Goal: Task Accomplishment & Management: Manage account settings

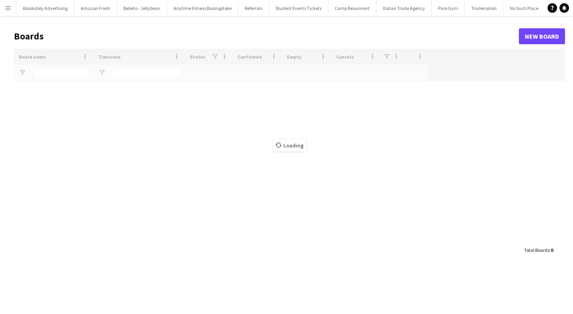
type input "*****"
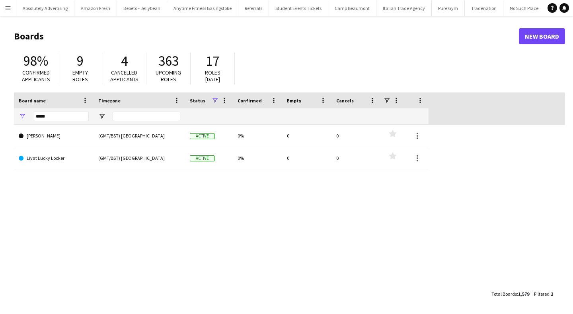
click at [10, 14] on button "Menu" at bounding box center [8, 8] width 16 height 16
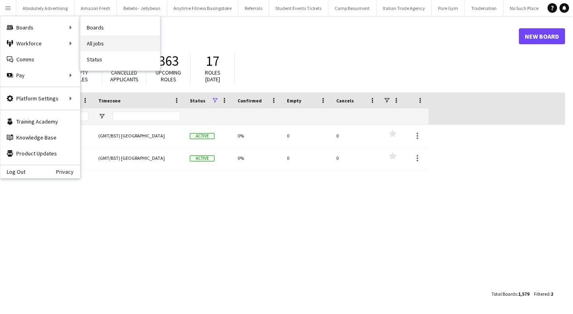
click at [123, 45] on link "All jobs" at bounding box center [120, 43] width 80 height 16
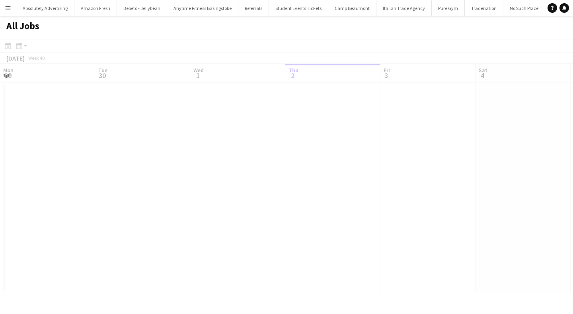
scroll to position [0, 190]
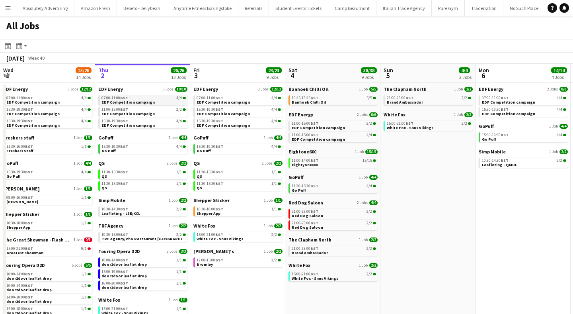
click at [123, 104] on span "EDF Competition campaign" at bounding box center [128, 102] width 53 height 5
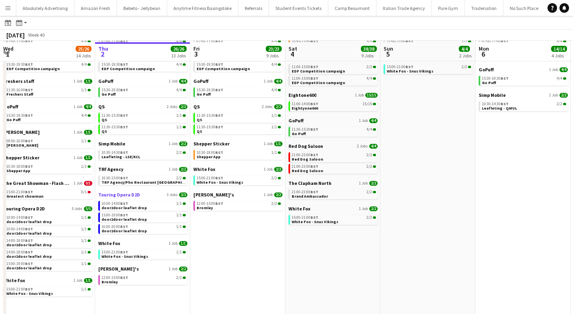
scroll to position [57, 0]
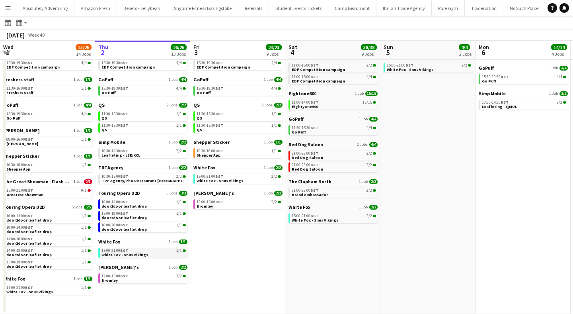
click at [137, 254] on span "White Fox - Snus Vikings" at bounding box center [125, 254] width 47 height 5
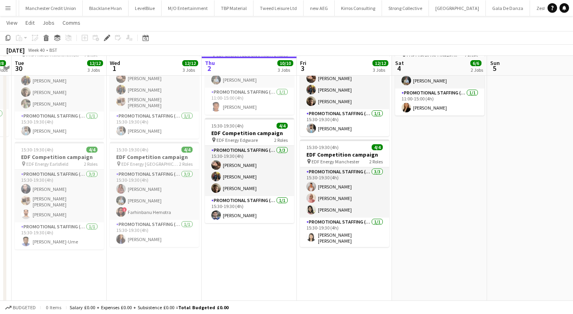
scroll to position [170, 0]
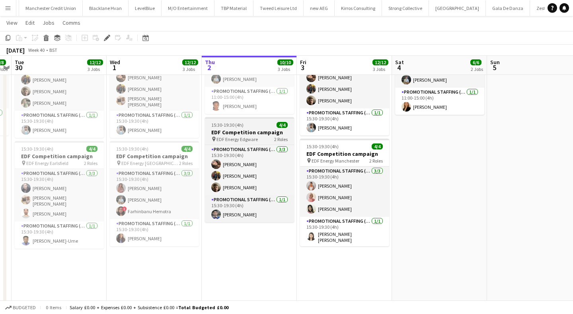
click at [242, 134] on h3 "EDF Competition campaign" at bounding box center [249, 132] width 89 height 7
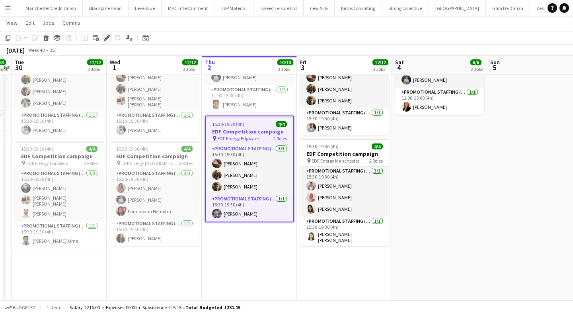
click at [108, 37] on icon at bounding box center [107, 38] width 4 height 4
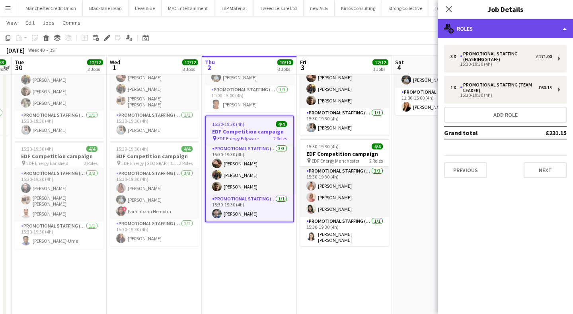
click at [474, 30] on div "multiple-users-add Roles" at bounding box center [505, 28] width 135 height 19
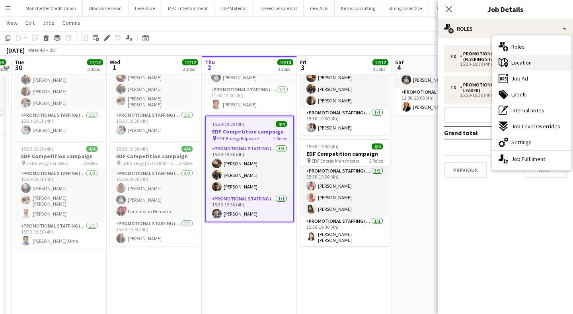
click at [529, 63] on span "Location" at bounding box center [522, 62] width 20 height 7
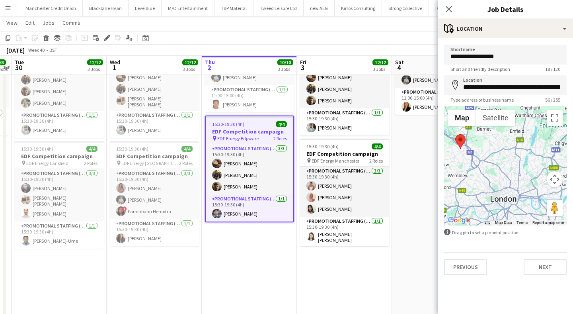
drag, startPoint x: 520, startPoint y: 189, endPoint x: 461, endPoint y: 162, distance: 65.6
click at [461, 162] on div at bounding box center [505, 165] width 123 height 119
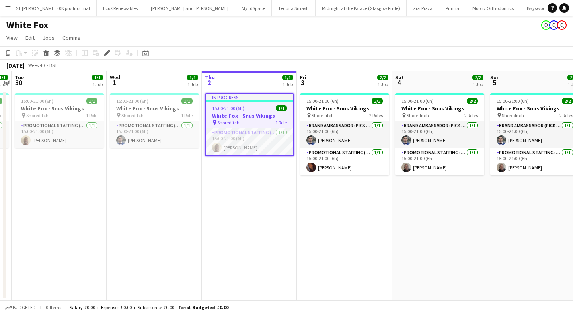
scroll to position [0, 29162]
click at [108, 52] on icon at bounding box center [107, 53] width 4 height 4
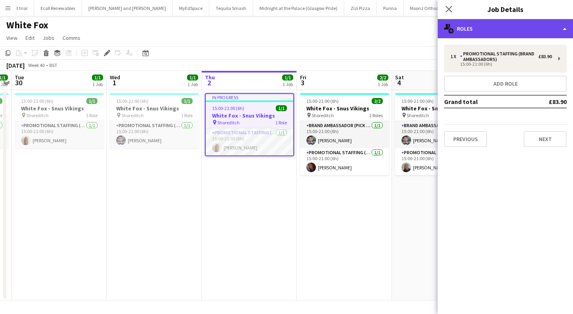
click at [502, 23] on div "multiple-users-add Roles" at bounding box center [505, 28] width 135 height 19
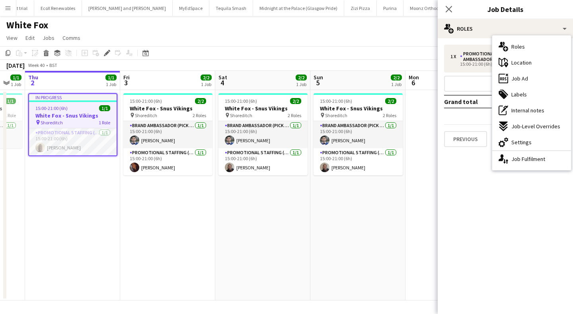
drag, startPoint x: 349, startPoint y: 220, endPoint x: 170, endPoint y: 202, distance: 179.6
click at [170, 203] on app-calendar-viewport "Mon 29 1/1 1 Job Tue 30 1/1 1 Job Wed 1 1/1 1 Job Thu 2 1/1 1 Job Fri 3 2/2 1 J…" at bounding box center [286, 185] width 573 height 229
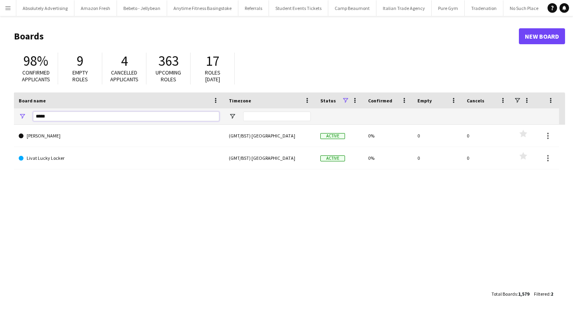
click at [53, 118] on input "*****" at bounding box center [126, 116] width 186 height 10
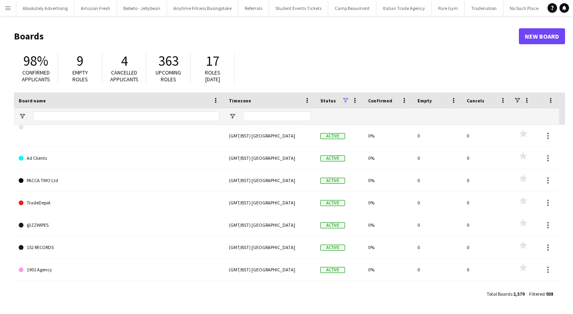
click at [10, 13] on button "Menu" at bounding box center [8, 8] width 16 height 16
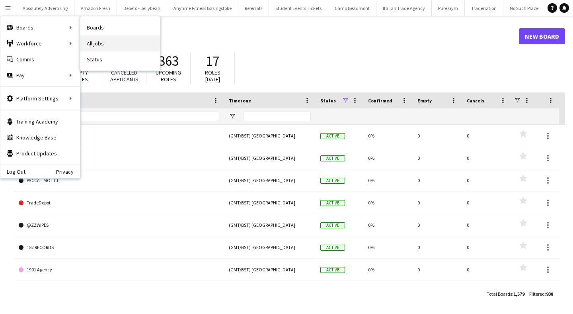
click at [101, 44] on link "All jobs" at bounding box center [120, 43] width 80 height 16
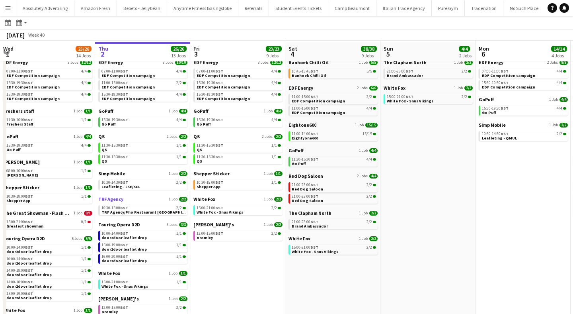
scroll to position [27, 0]
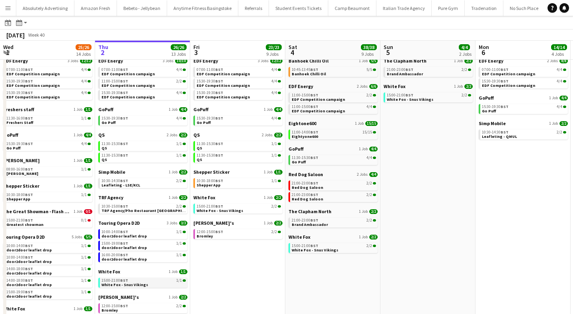
click at [123, 280] on span "BST" at bounding box center [124, 279] width 8 height 5
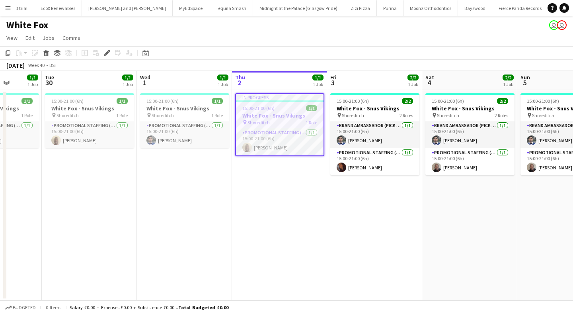
scroll to position [0, 243]
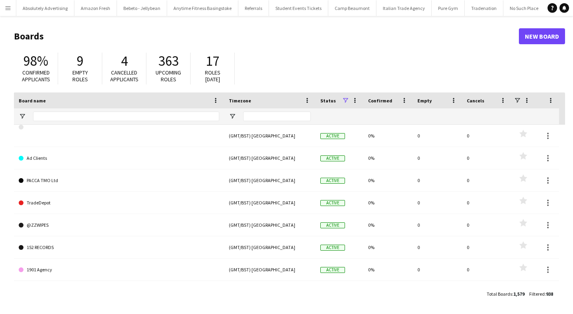
click at [7, 7] on app-icon "Menu" at bounding box center [8, 8] width 6 height 6
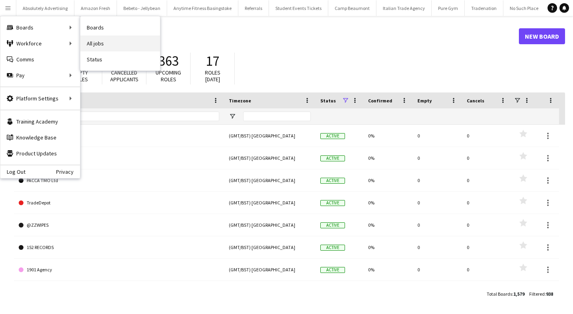
click at [103, 43] on link "All jobs" at bounding box center [120, 43] width 80 height 16
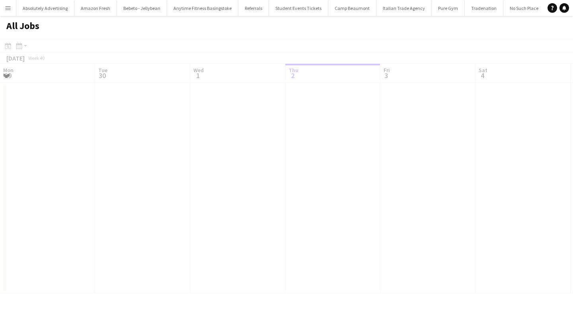
scroll to position [0, 190]
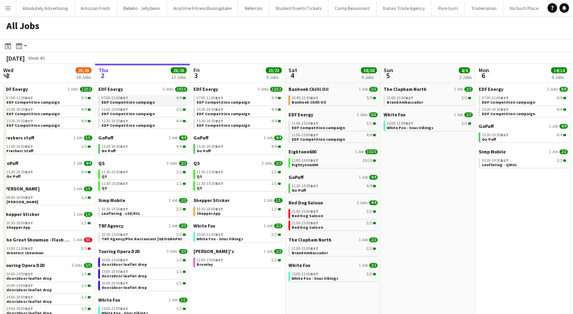
click at [128, 104] on span "EDF Competition campaign" at bounding box center [128, 102] width 53 height 5
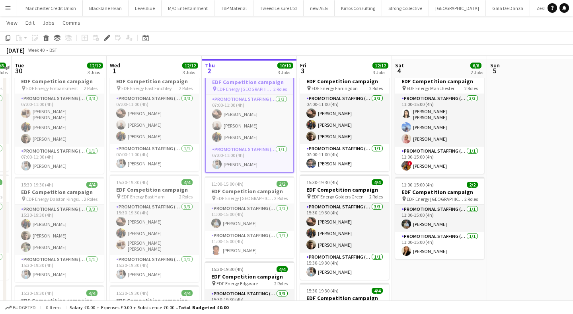
scroll to position [29, 0]
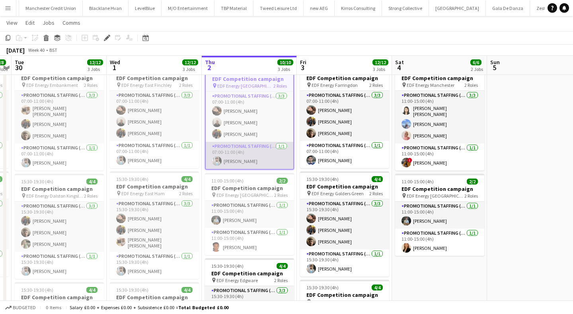
click at [217, 161] on app-user-avatar at bounding box center [217, 161] width 10 height 10
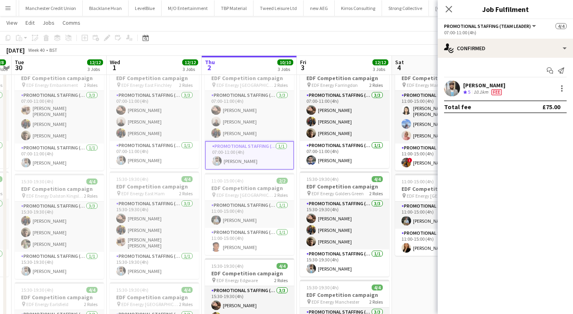
click at [454, 90] on app-user-avatar at bounding box center [452, 88] width 16 height 16
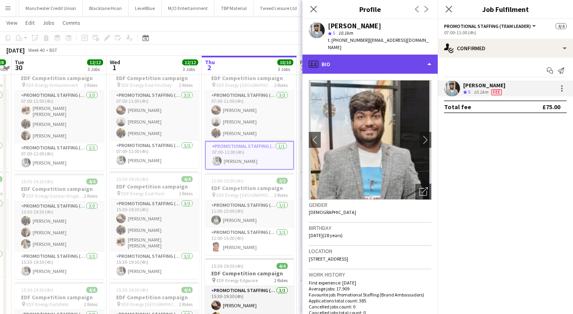
click at [382, 58] on div "profile Bio" at bounding box center [370, 64] width 135 height 19
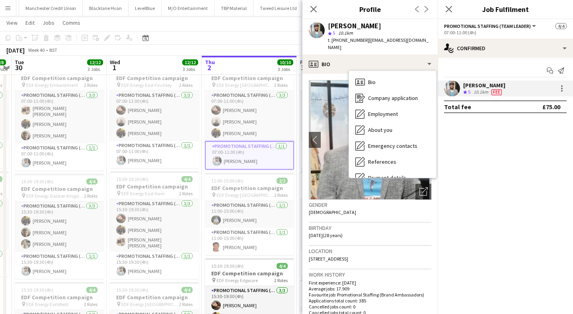
click at [372, 237] on div "Birthday [DEMOGRAPHIC_DATA] (28 years)" at bounding box center [370, 234] width 123 height 23
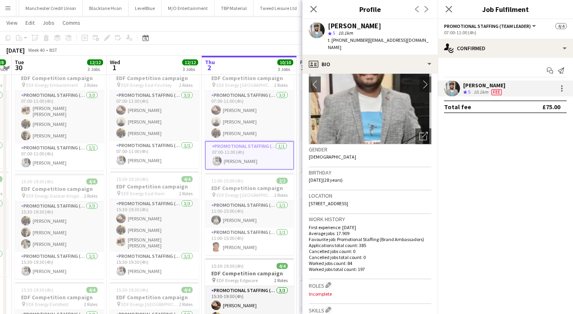
scroll to position [56, 0]
drag, startPoint x: 380, startPoint y: 195, endPoint x: 363, endPoint y: 196, distance: 17.1
click at [363, 196] on div "Location [STREET_ADDRESS]" at bounding box center [370, 201] width 123 height 23
copy span "E15 4EE"
